Goal: Information Seeking & Learning: Check status

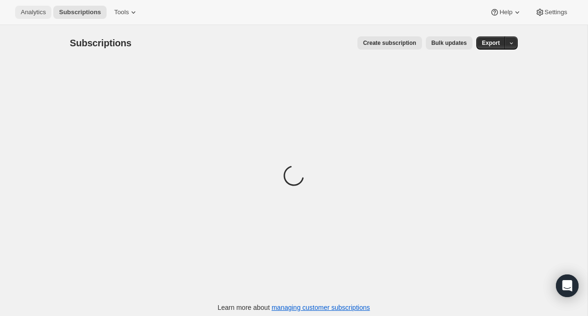
click at [37, 11] on span "Analytics" at bounding box center [33, 12] width 25 height 8
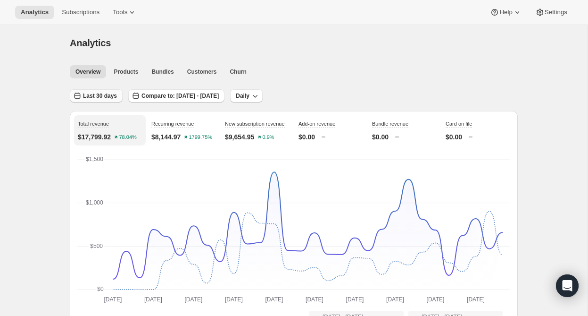
click at [107, 93] on span "Last 30 days" at bounding box center [100, 96] width 34 height 8
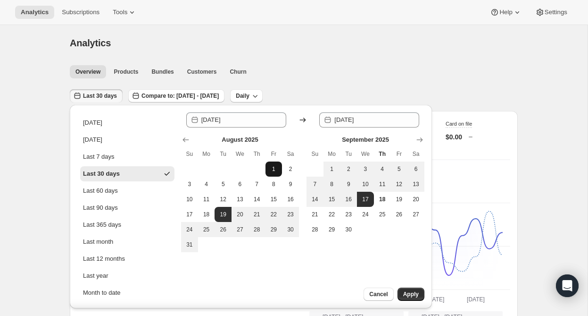
click at [273, 167] on span "1" at bounding box center [273, 169] width 9 height 8
type input "[DATE]"
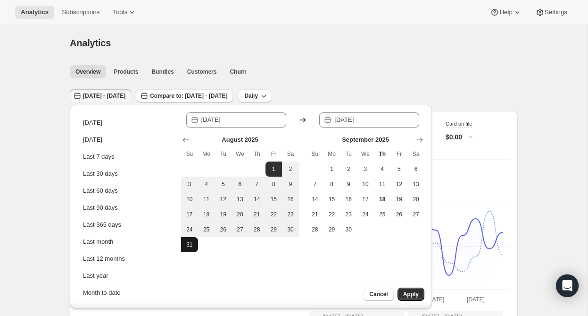
click at [183, 245] on button "31" at bounding box center [189, 244] width 17 height 15
type input "[DATE]"
click at [403, 291] on span "Apply" at bounding box center [411, 294] width 16 height 8
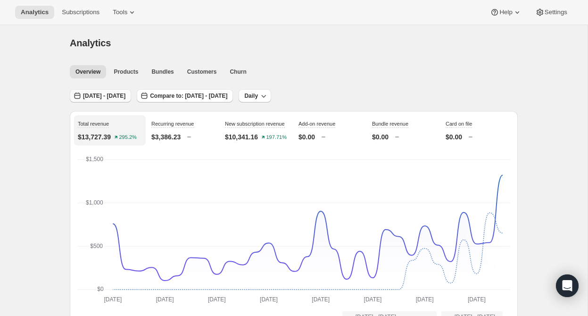
click at [124, 89] on button "[DATE] - [DATE]" at bounding box center [100, 95] width 61 height 13
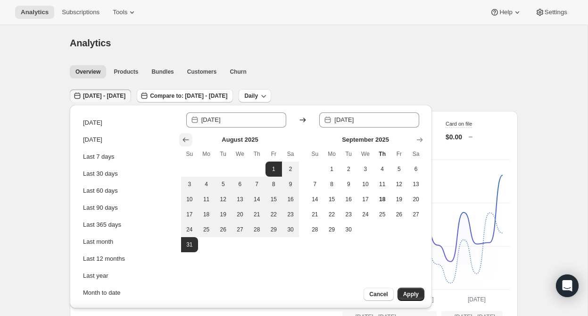
click at [183, 139] on icon "Show previous month, July 2025" at bounding box center [185, 139] width 9 height 9
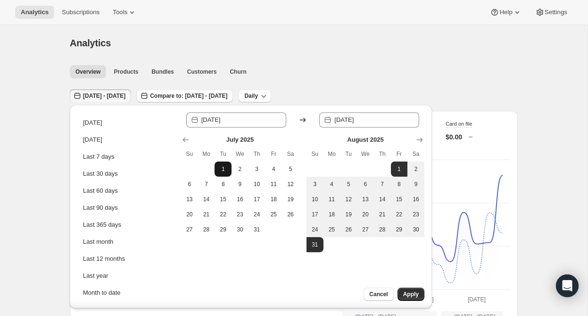
click at [226, 171] on span "1" at bounding box center [222, 169] width 9 height 8
type input "[DATE]"
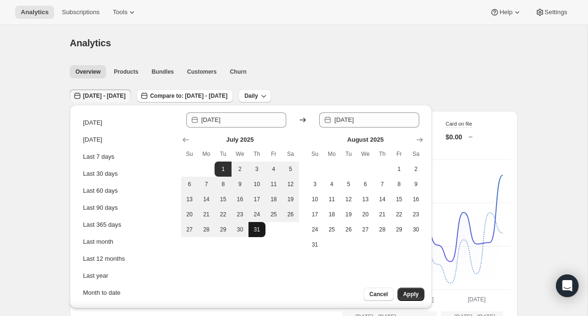
click at [259, 225] on span "31" at bounding box center [256, 229] width 9 height 8
type input "[DATE]"
click at [414, 295] on span "Apply" at bounding box center [411, 294] width 16 height 8
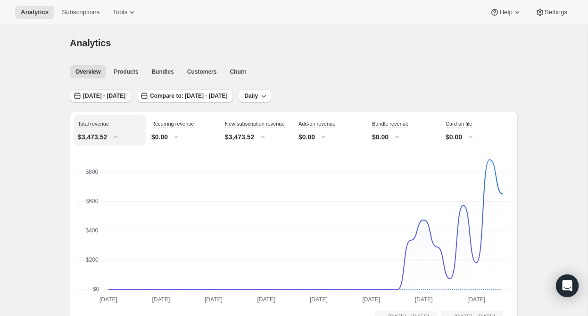
click at [125, 92] on span "[DATE] - [DATE]" at bounding box center [104, 96] width 42 height 8
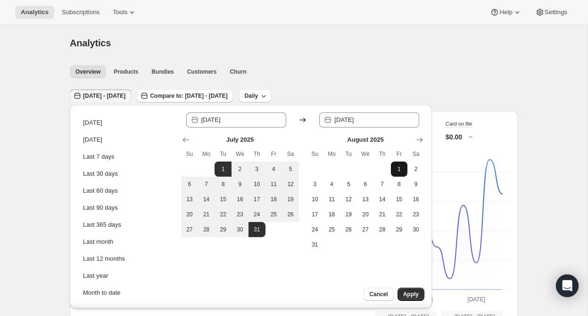
click at [396, 166] on span "1" at bounding box center [399, 169] width 9 height 8
type input "[DATE]"
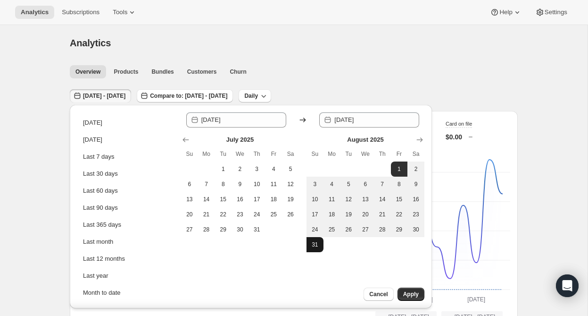
click at [313, 247] on span "31" at bounding box center [314, 245] width 9 height 8
type input "[DATE]"
click at [412, 297] on span "Apply" at bounding box center [411, 294] width 16 height 8
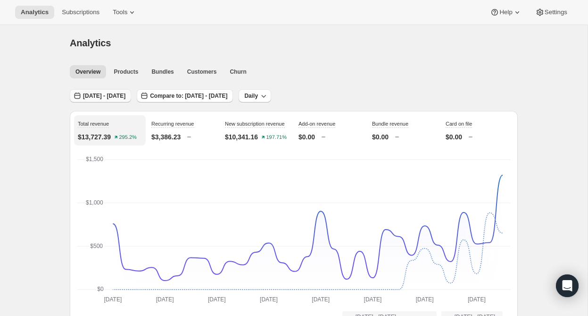
click at [125, 94] on span "[DATE] - [DATE]" at bounding box center [104, 96] width 42 height 8
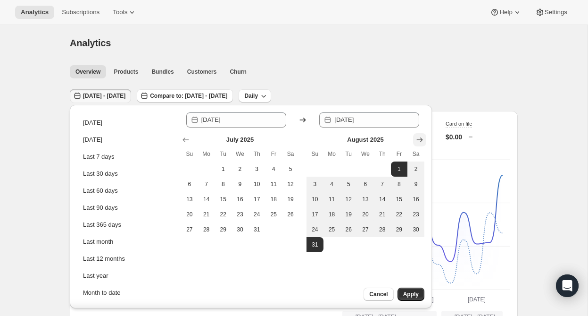
click at [421, 141] on icon "Show next month, September 2025" at bounding box center [419, 139] width 9 height 9
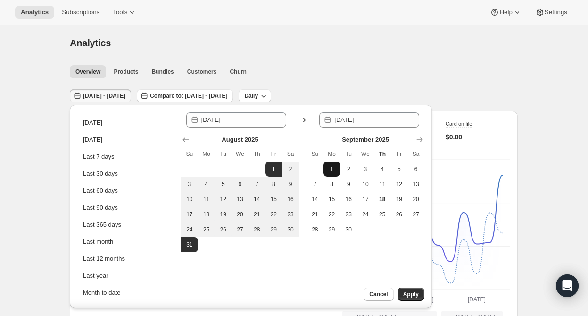
click at [325, 173] on button "1" at bounding box center [332, 168] width 17 height 15
type input "[DATE]"
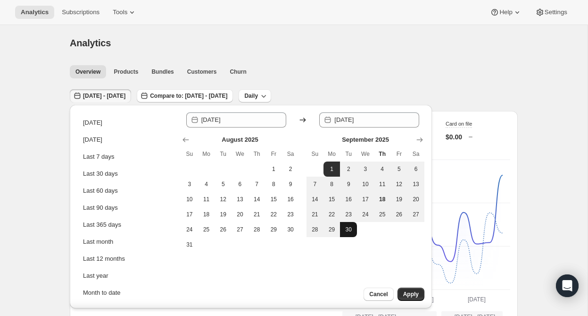
click at [342, 231] on button "30" at bounding box center [348, 229] width 17 height 15
type input "[DATE]"
click at [408, 289] on button "Apply" at bounding box center [411, 293] width 27 height 13
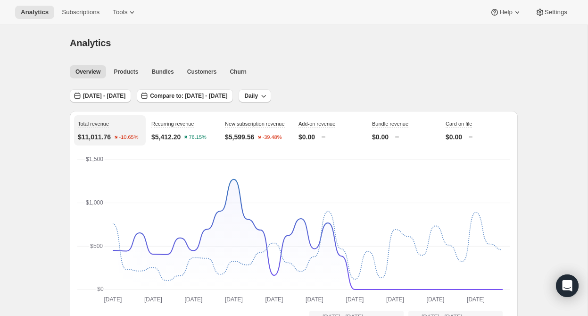
click at [94, 5] on div "Analytics Subscriptions Tools Help Settings" at bounding box center [294, 12] width 588 height 25
click at [93, 18] on button "Subscriptions" at bounding box center [80, 12] width 49 height 13
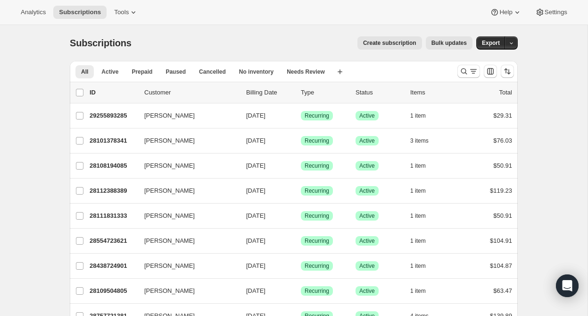
click at [114, 80] on div "All Active Prepaid Paused Cancelled No inventory Needs Review More views All Ac…" at bounding box center [260, 71] width 380 height 21
click at [114, 75] on button "Active" at bounding box center [110, 71] width 28 height 13
click at [39, 13] on span "Analytics" at bounding box center [33, 12] width 25 height 8
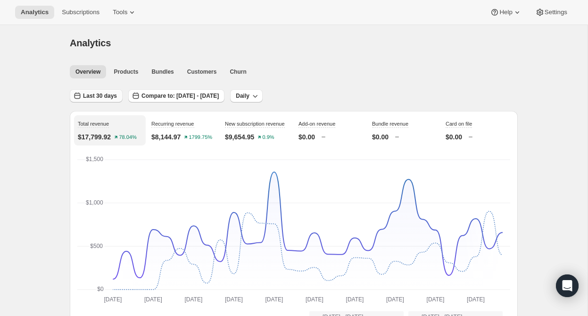
click at [103, 98] on span "Last 30 days" at bounding box center [100, 96] width 34 height 8
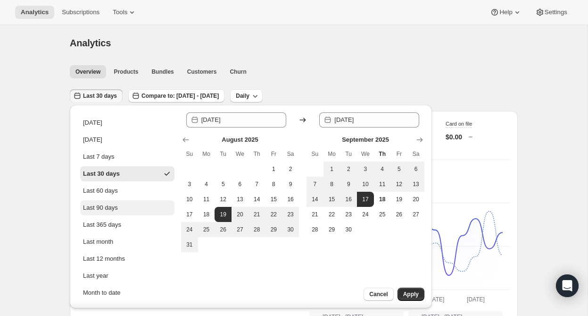
click at [125, 204] on button "Last 90 days" at bounding box center [127, 207] width 94 height 15
type input "[DATE]"
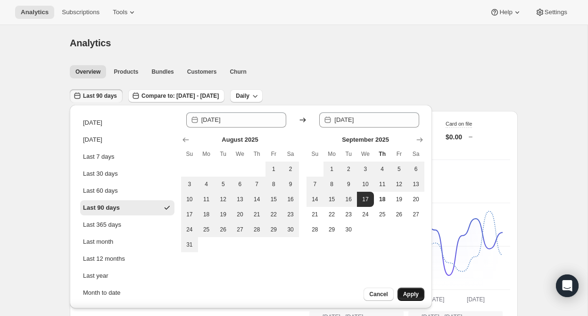
click at [403, 287] on button "Apply" at bounding box center [411, 293] width 27 height 13
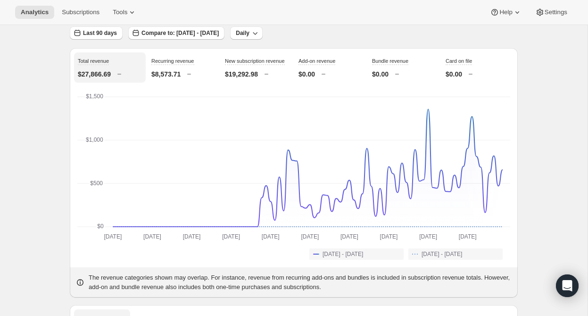
scroll to position [64, 0]
click at [108, 31] on span "Last 90 days" at bounding box center [100, 32] width 34 height 8
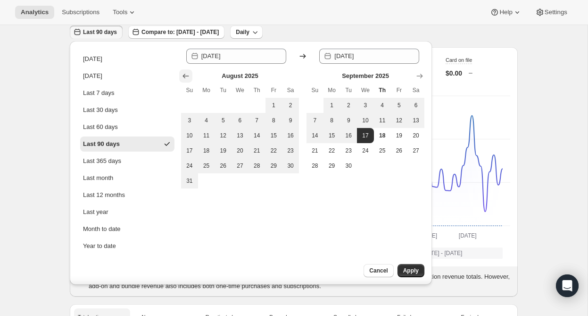
click at [188, 78] on icon "Show previous month, July 2025" at bounding box center [185, 75] width 9 height 9
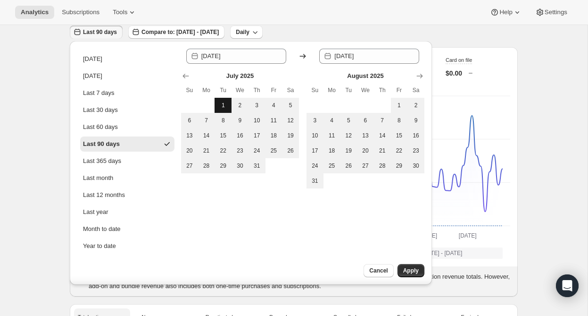
click at [223, 109] on button "1" at bounding box center [223, 105] width 17 height 15
type input "[DATE]"
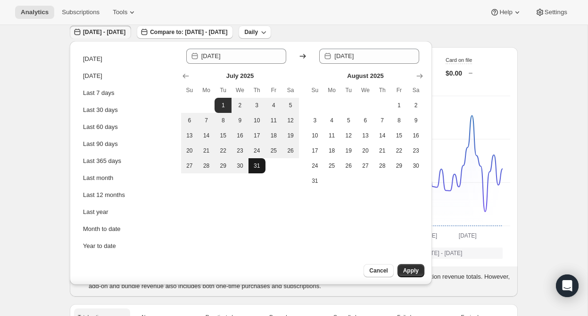
click at [258, 164] on span "31" at bounding box center [256, 166] width 9 height 8
type input "[DATE]"
click at [258, 164] on span "31" at bounding box center [256, 166] width 9 height 8
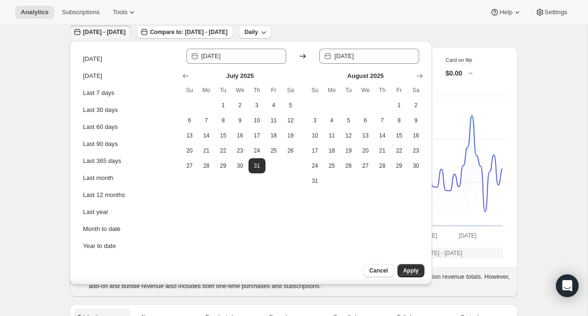
click at [215, 94] on th "Tu" at bounding box center [223, 90] width 17 height 15
click at [226, 108] on span "1" at bounding box center [222, 105] width 9 height 8
type input "[DATE]"
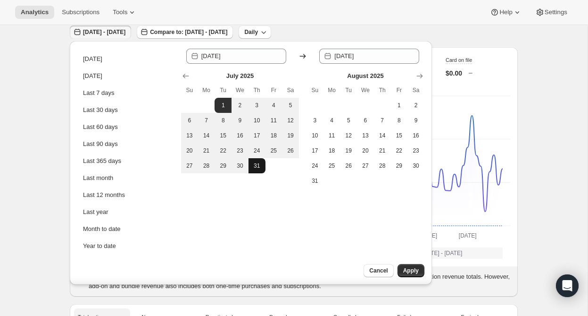
click at [260, 167] on span "31" at bounding box center [256, 166] width 9 height 8
type input "[DATE]"
click at [413, 273] on span "Apply" at bounding box center [411, 270] width 16 height 8
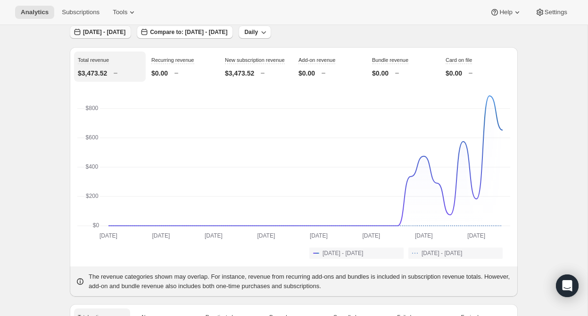
click at [125, 29] on span "[DATE] - [DATE]" at bounding box center [104, 32] width 42 height 8
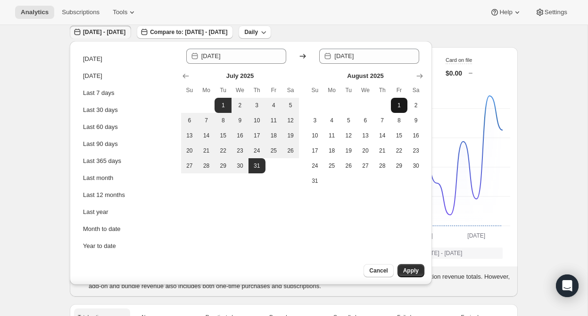
click at [406, 111] on button "1" at bounding box center [399, 105] width 17 height 15
type input "[DATE]"
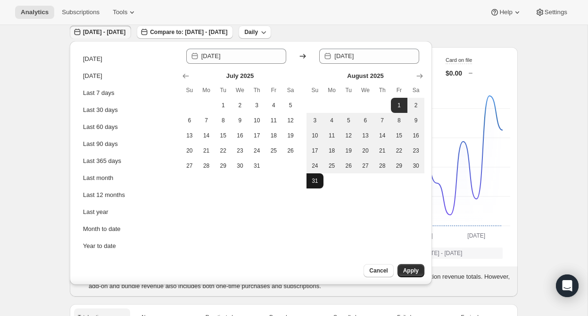
click at [318, 177] on span "31" at bounding box center [314, 181] width 9 height 8
type input "[DATE]"
click at [417, 269] on span "Apply" at bounding box center [411, 270] width 16 height 8
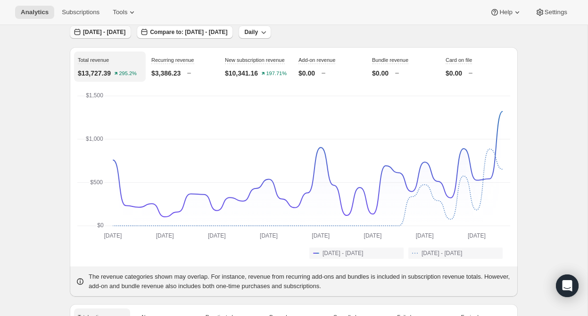
click at [119, 30] on span "[DATE] - [DATE]" at bounding box center [104, 32] width 42 height 8
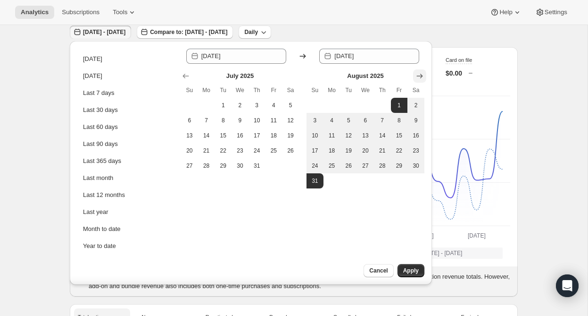
click at [415, 79] on button "Show next month, September 2025" at bounding box center [419, 75] width 13 height 13
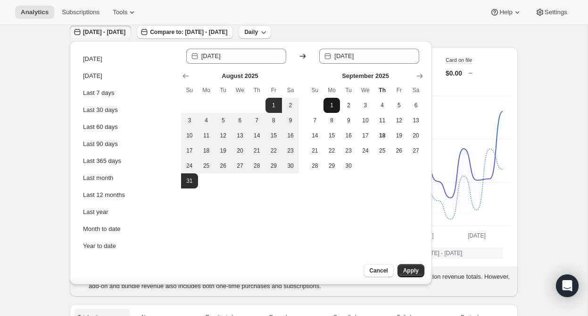
click at [337, 101] on button "1" at bounding box center [332, 105] width 17 height 15
type input "[DATE]"
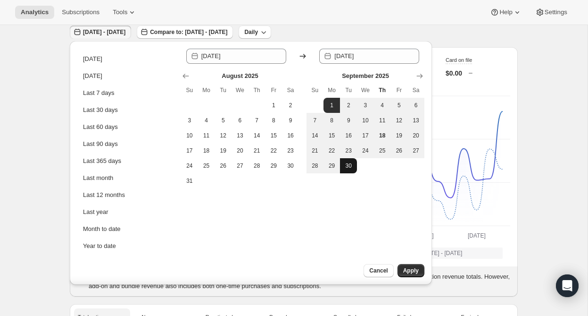
click at [347, 164] on span "30" at bounding box center [348, 166] width 9 height 8
type input "[DATE]"
click at [407, 269] on span "Apply" at bounding box center [411, 270] width 16 height 8
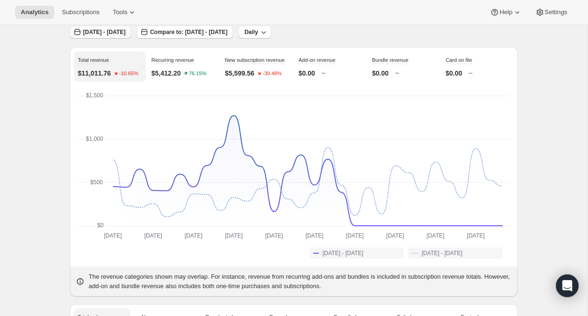
click at [125, 33] on span "[DATE] - [DATE]" at bounding box center [104, 32] width 42 height 8
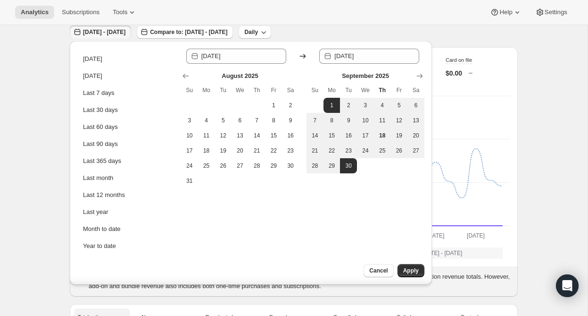
click at [183, 8] on div "Analytics Subscriptions Tools Help Settings" at bounding box center [294, 12] width 588 height 25
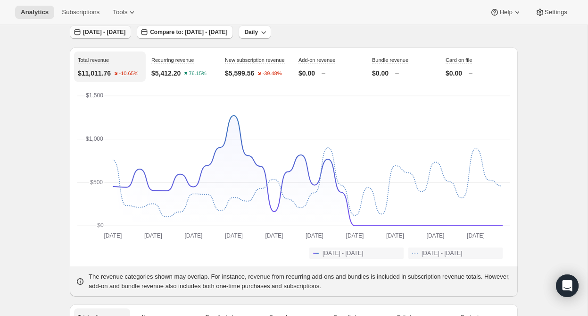
click at [125, 33] on span "[DATE] - [DATE]" at bounding box center [104, 32] width 42 height 8
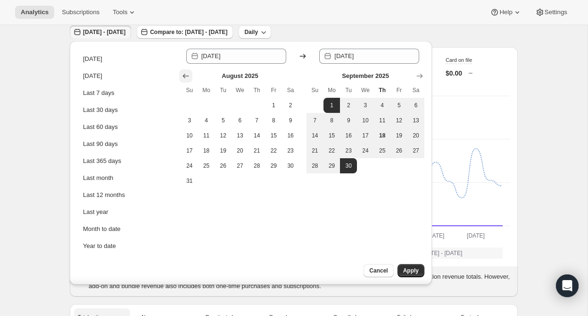
click at [181, 77] on button "Show previous month, July 2025" at bounding box center [185, 75] width 13 height 13
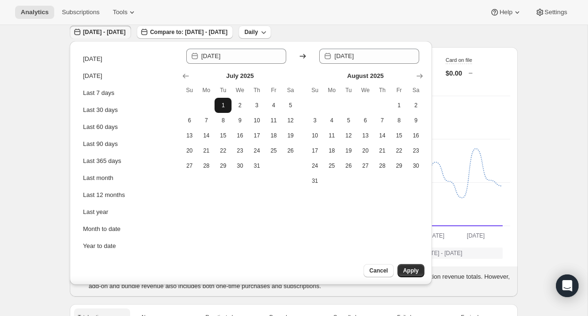
click at [218, 105] on span "1" at bounding box center [222, 105] width 9 height 8
type input "[DATE]"
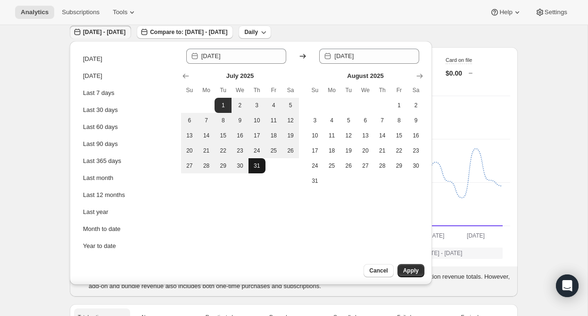
click at [254, 172] on button "31" at bounding box center [257, 165] width 17 height 15
type input "[DATE]"
click at [403, 272] on span "Apply" at bounding box center [411, 270] width 16 height 8
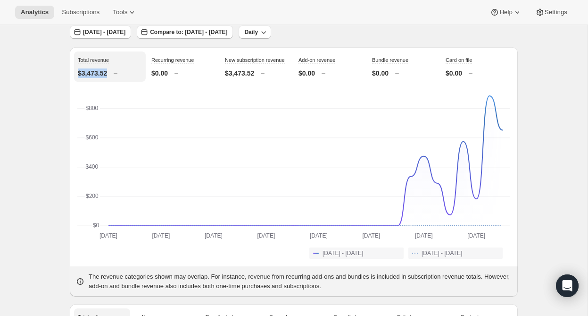
drag, startPoint x: 115, startPoint y: 73, endPoint x: 79, endPoint y: 73, distance: 35.8
click at [79, 73] on div "$3,473.52" at bounding box center [110, 72] width 64 height 9
copy div "$3,473.52"
click at [125, 32] on span "[DATE] - [DATE]" at bounding box center [104, 32] width 42 height 8
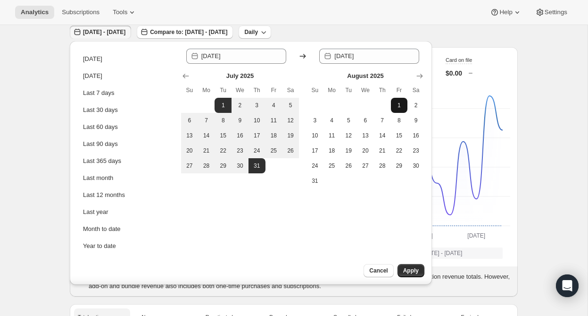
click at [398, 104] on span "1" at bounding box center [399, 105] width 9 height 8
type input "[DATE]"
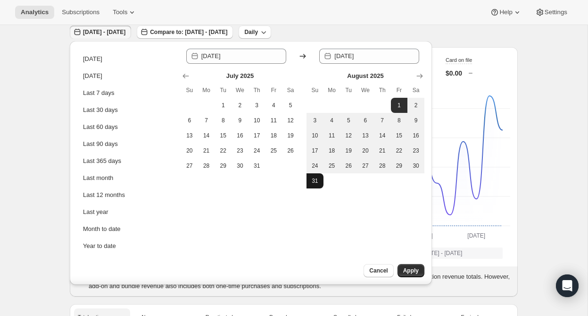
click at [320, 185] on button "31" at bounding box center [315, 180] width 17 height 15
type input "[DATE]"
click at [409, 266] on button "Apply" at bounding box center [411, 270] width 27 height 13
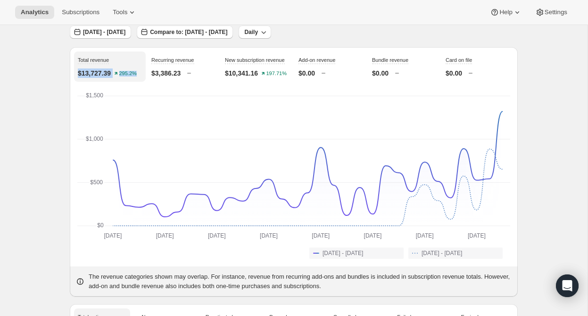
click at [70, 80] on div "Total revenue $13,727.39 295.2% Recurring revenue $3,386.23 New subscription re…" at bounding box center [294, 171] width 448 height 249
drag, startPoint x: 115, startPoint y: 75, endPoint x: 79, endPoint y: 75, distance: 35.4
click at [79, 75] on div "$13,727.39 295.2%" at bounding box center [110, 72] width 64 height 9
copy p "$13,727.39"
